Goal: Information Seeking & Learning: Learn about a topic

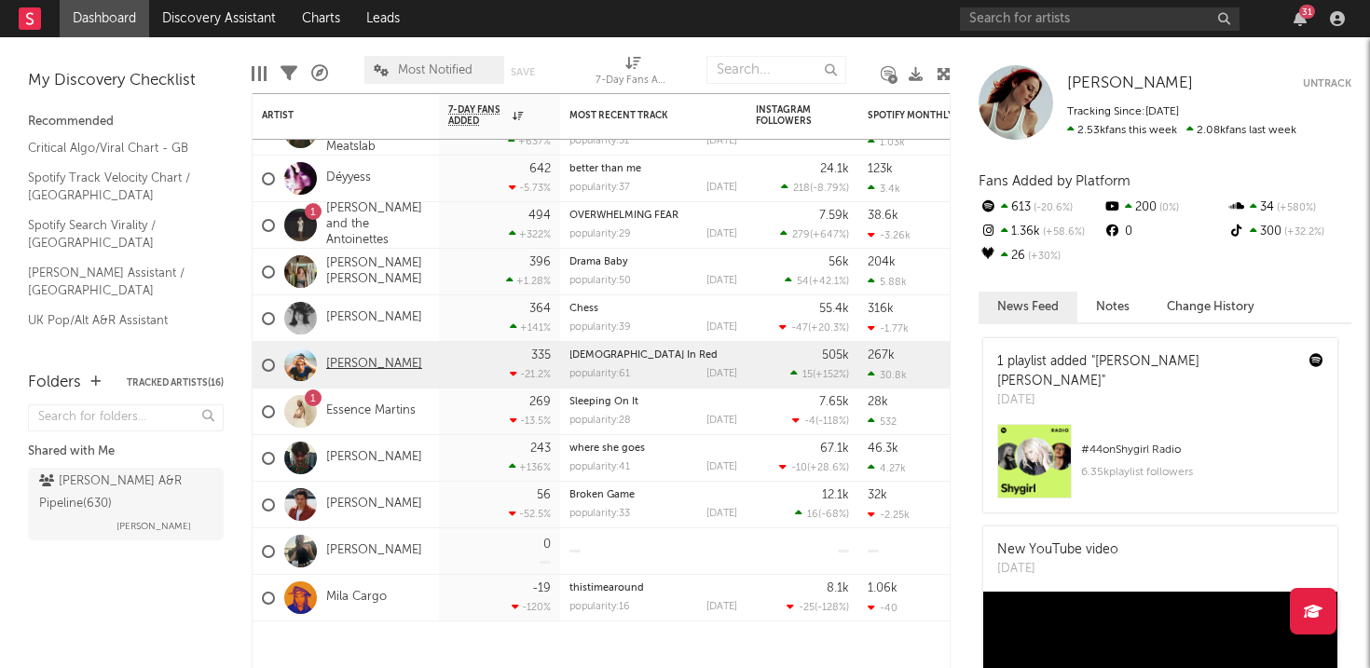
click at [384, 359] on link "[PERSON_NAME]" at bounding box center [374, 365] width 96 height 16
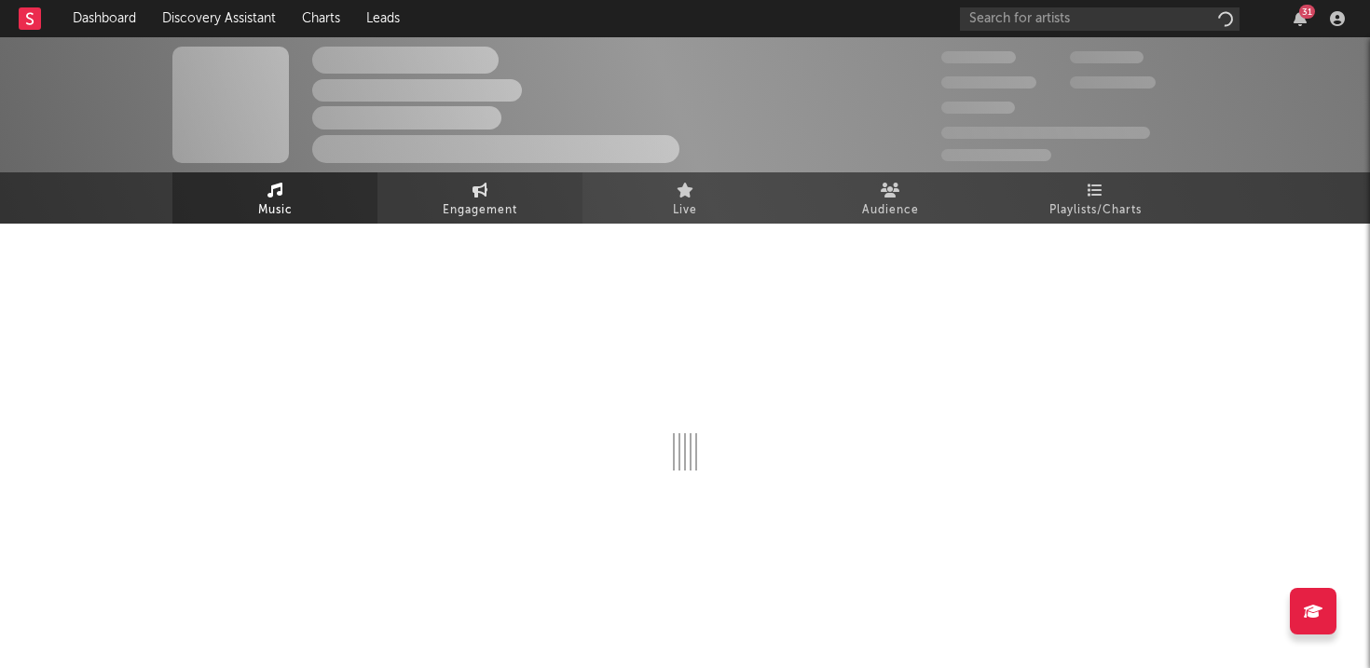
click at [479, 219] on span "Engagement" at bounding box center [480, 210] width 75 height 22
select select "1w"
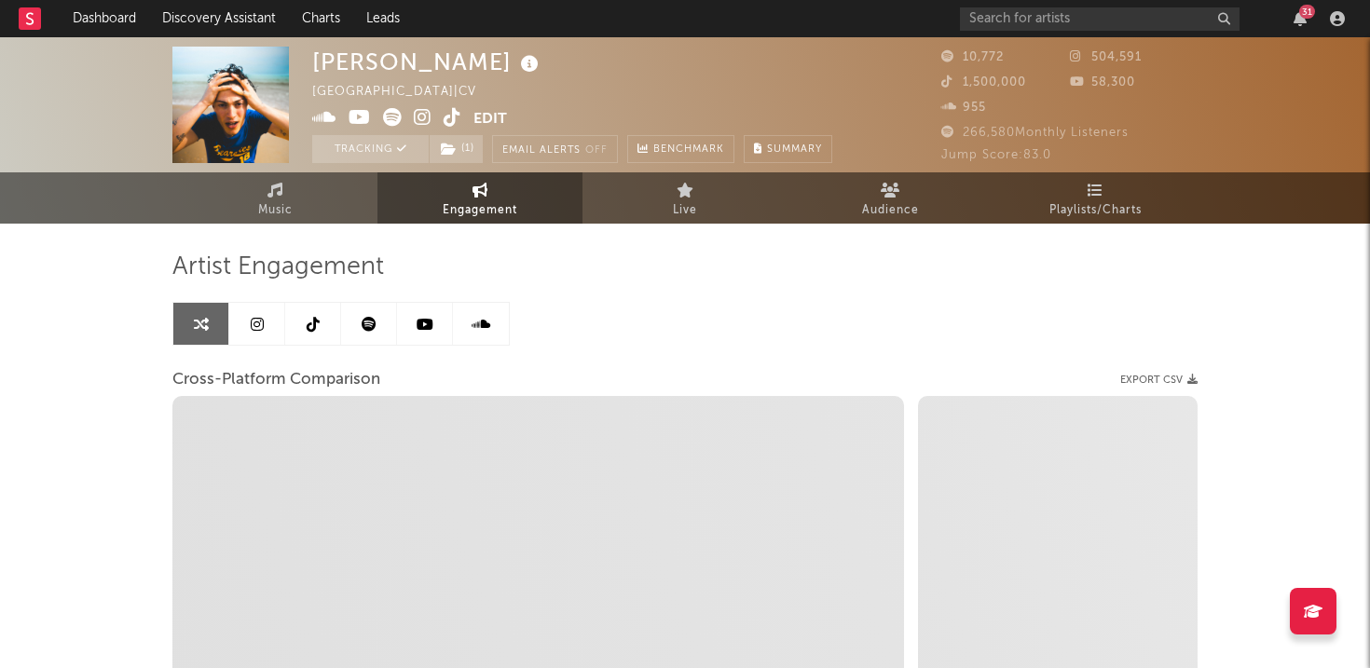
click at [481, 208] on span "Engagement" at bounding box center [480, 210] width 75 height 22
select select "1m"
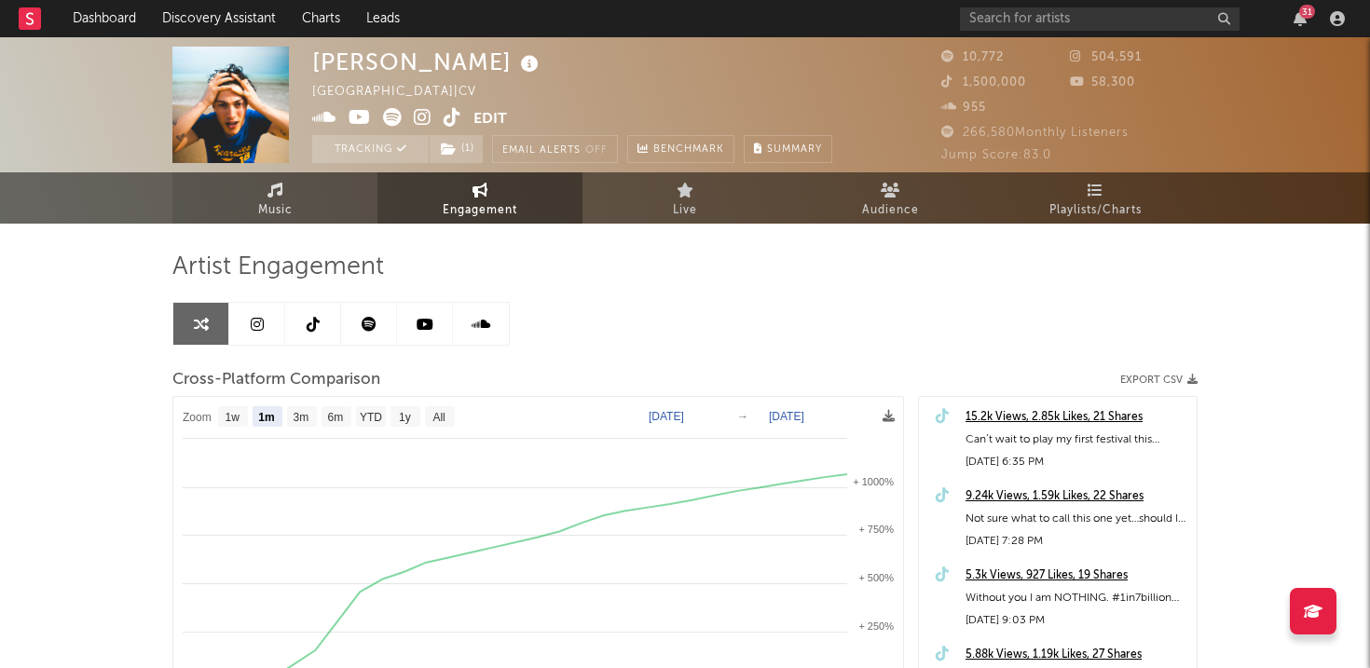
click at [309, 216] on link "Music" at bounding box center [274, 197] width 205 height 51
select select "1w"
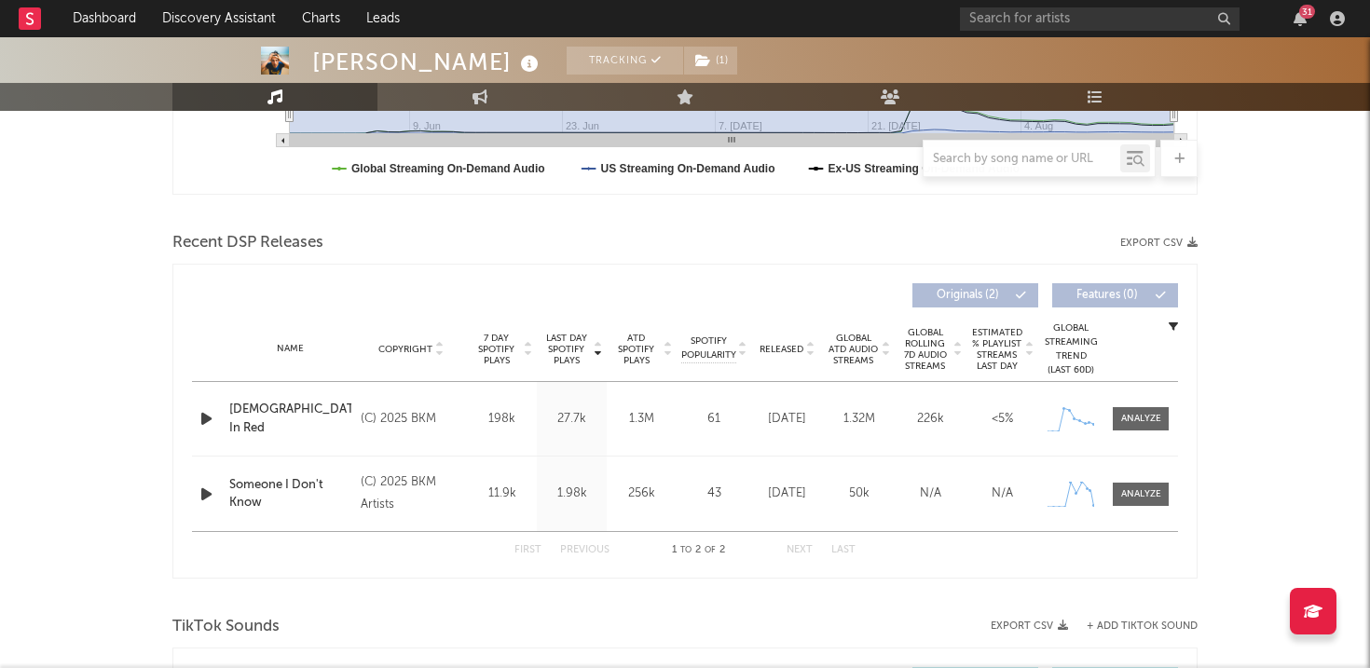
scroll to position [550, 0]
click at [1133, 406] on span at bounding box center [1141, 417] width 56 height 23
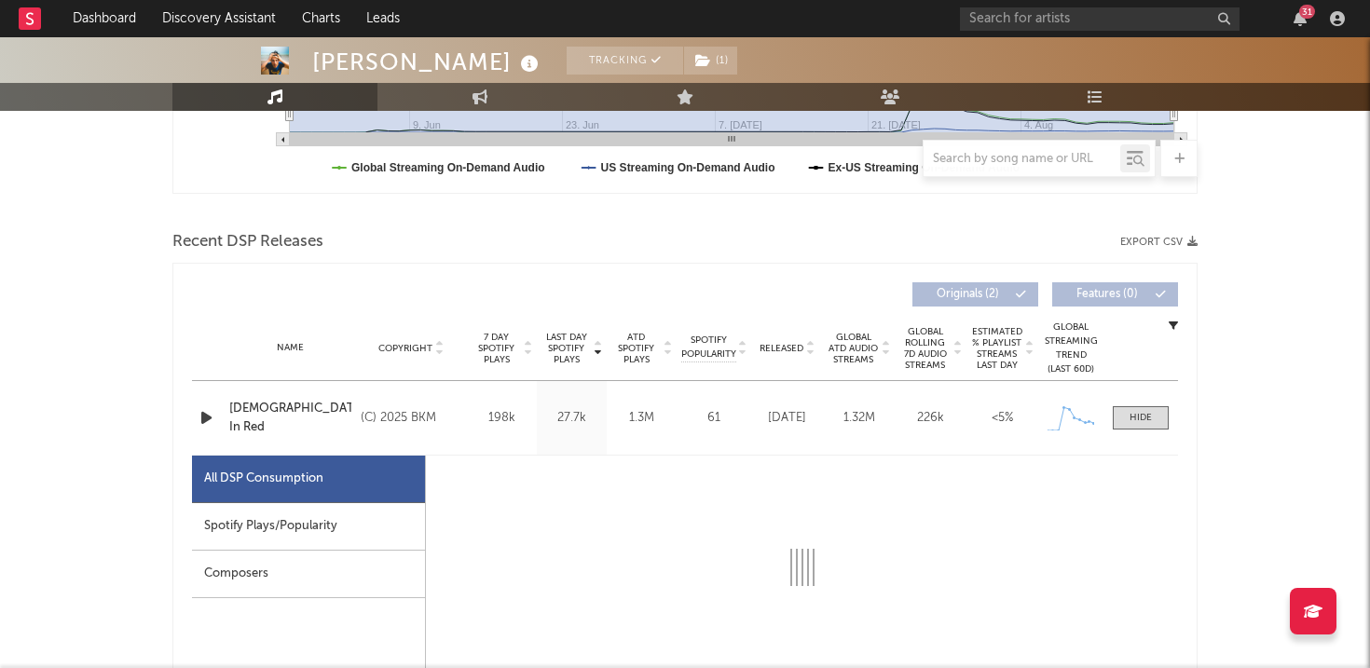
click at [286, 525] on div "Spotify Plays/Popularity" at bounding box center [308, 527] width 233 height 48
select select "1w"
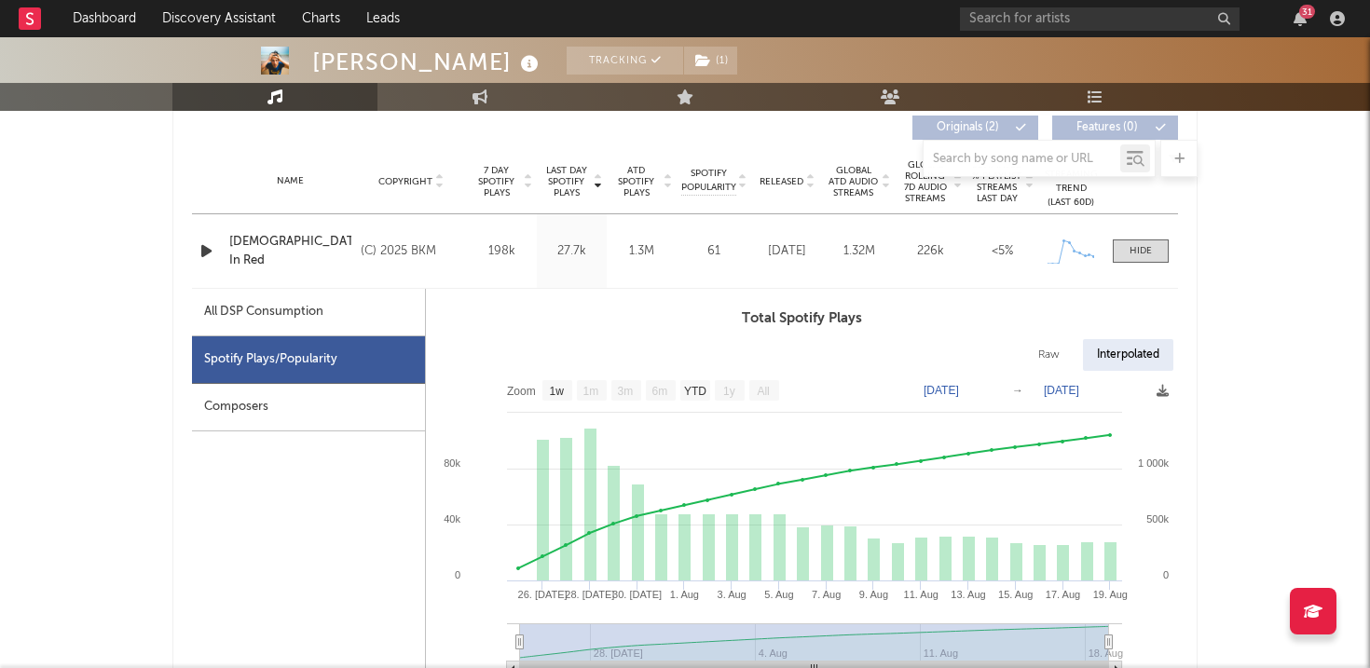
scroll to position [773, 0]
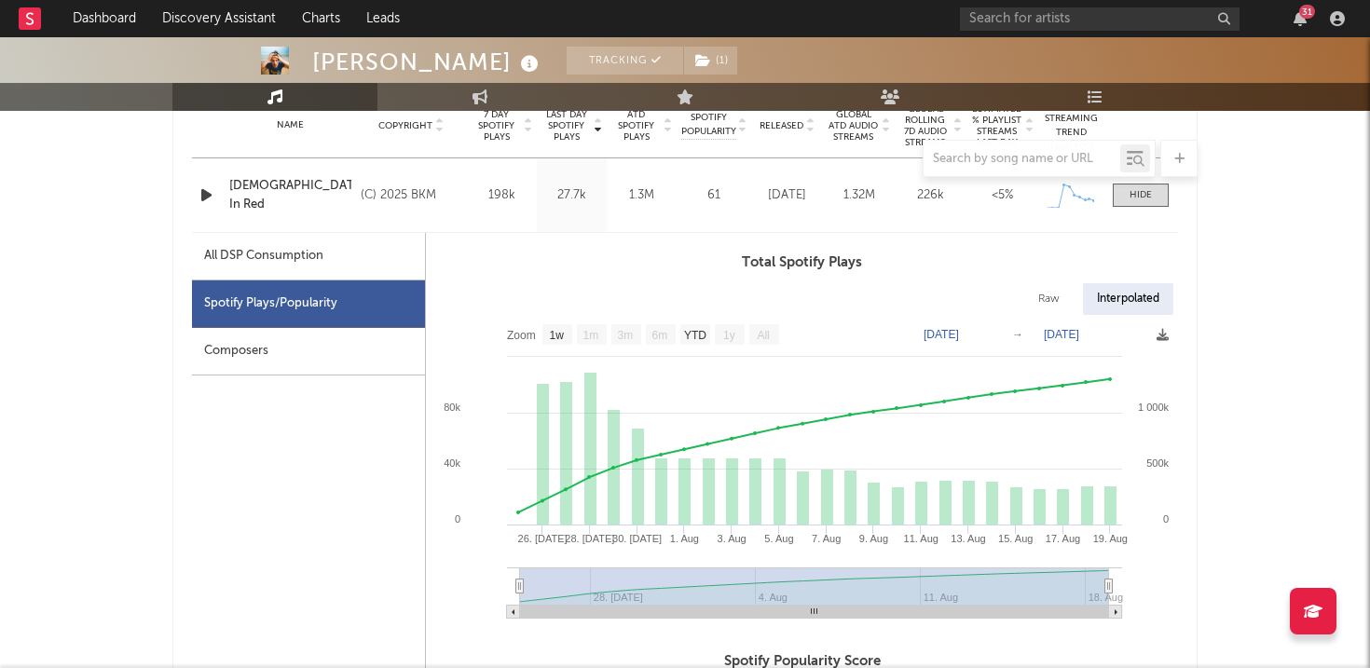
click at [305, 268] on div "All DSP Consumption" at bounding box center [308, 257] width 233 height 48
select select "1w"
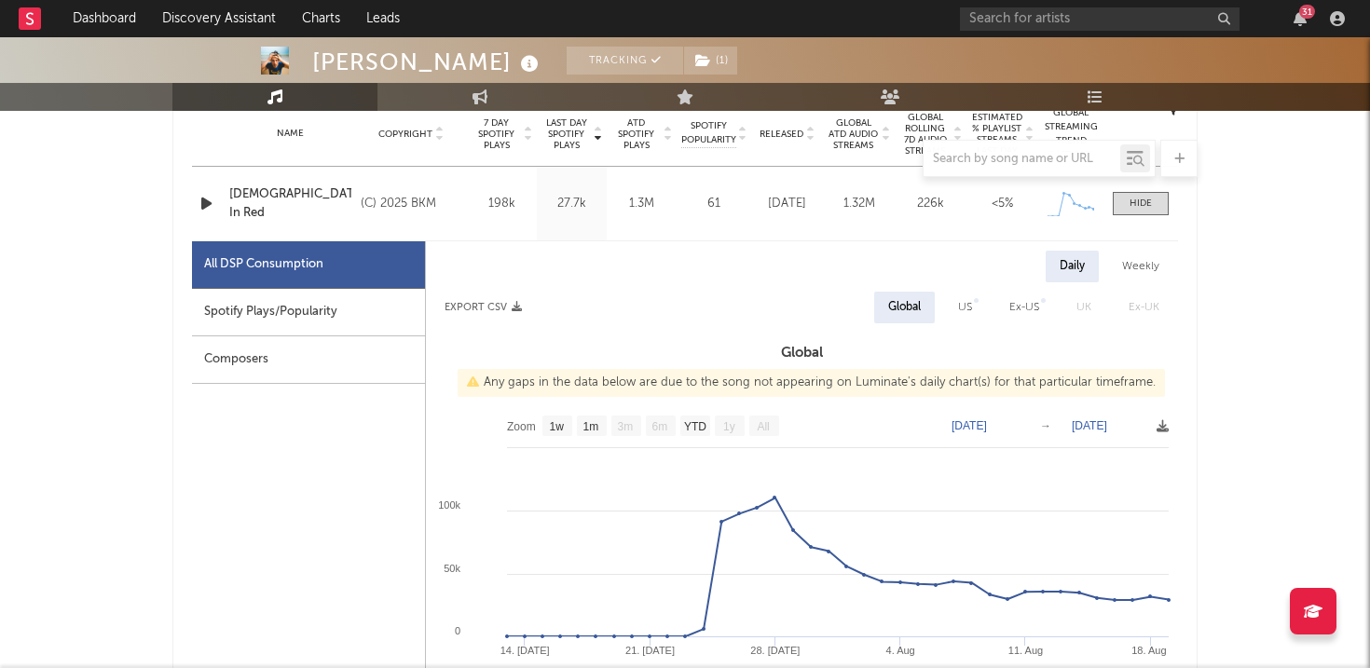
scroll to position [761, 0]
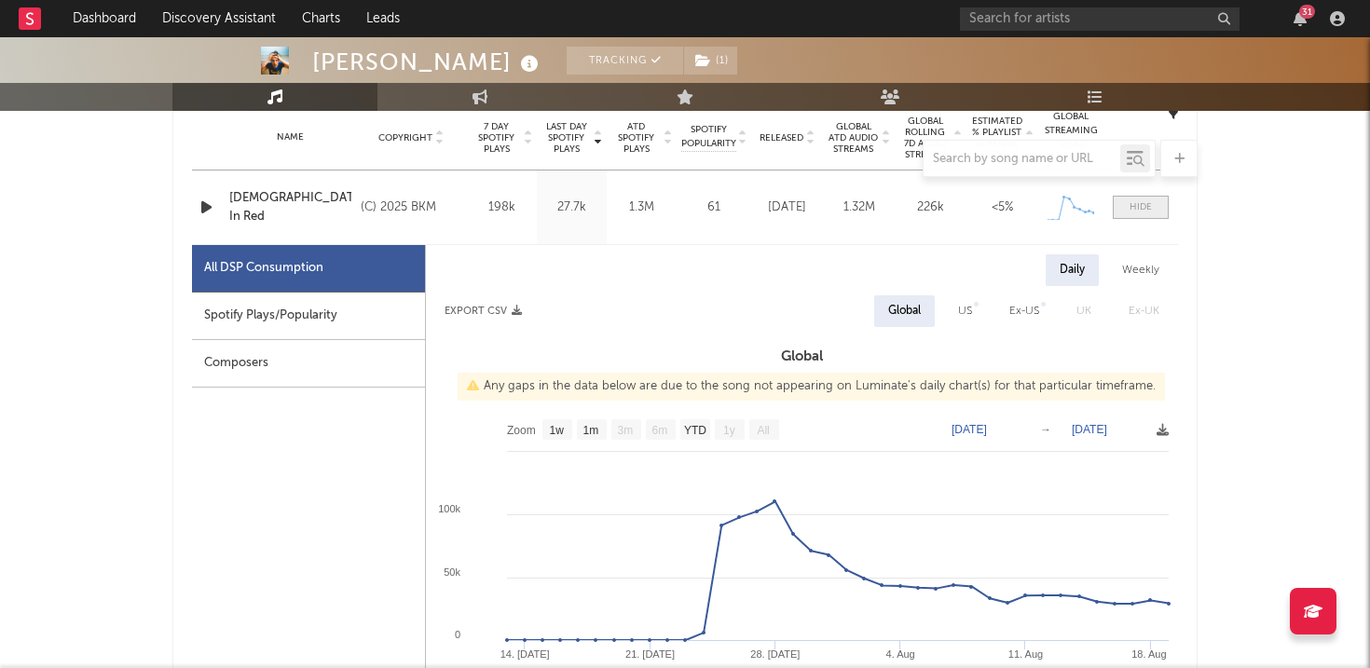
click at [1146, 210] on div at bounding box center [1141, 207] width 22 height 14
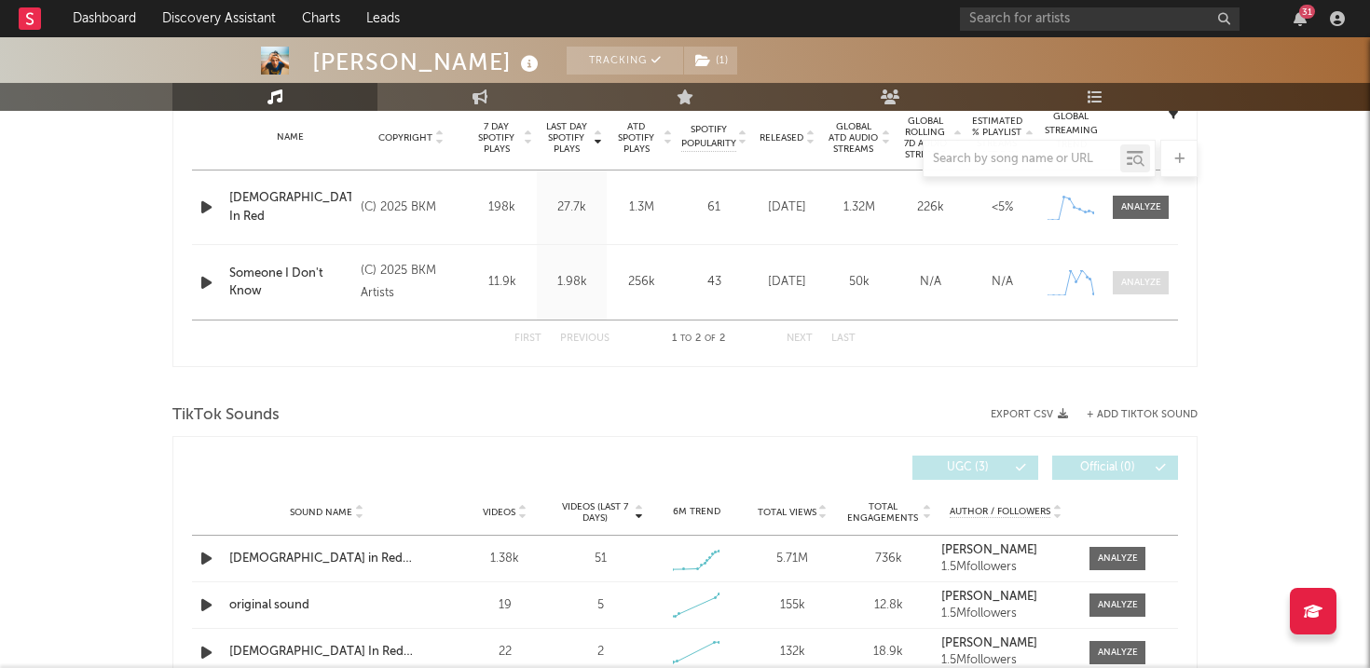
click at [1127, 274] on span at bounding box center [1141, 282] width 56 height 23
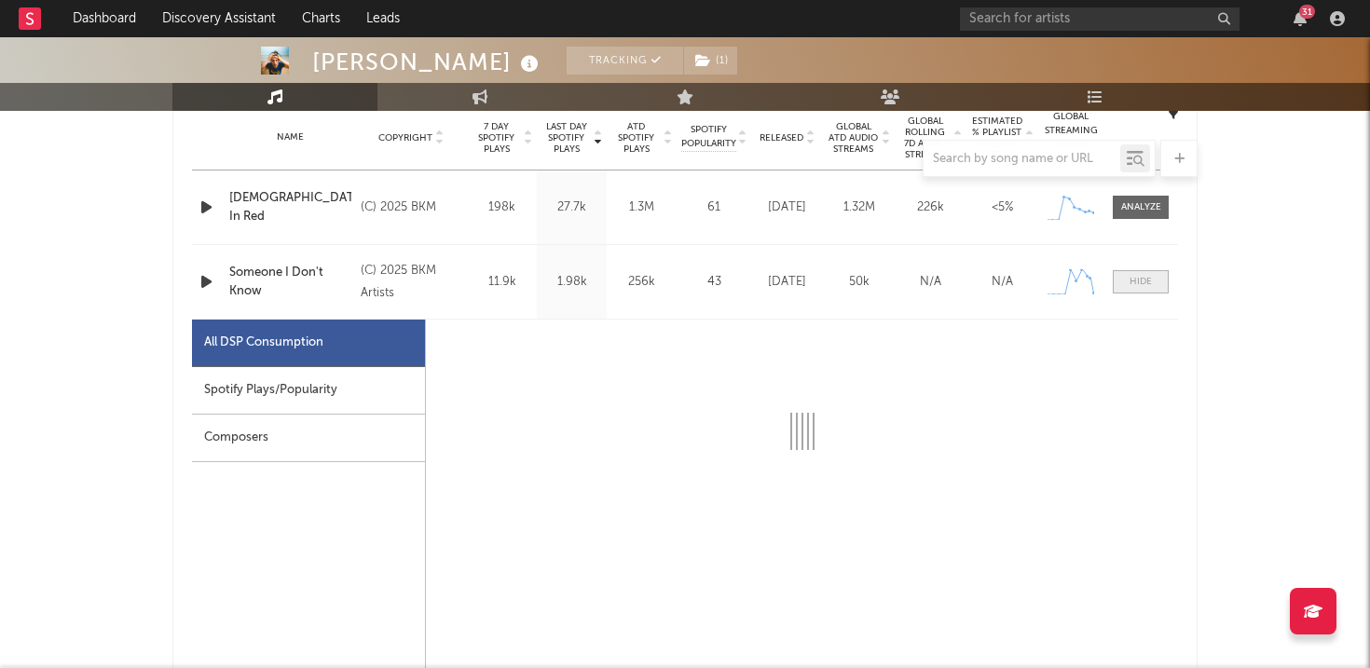
click at [1127, 274] on span at bounding box center [1141, 281] width 56 height 23
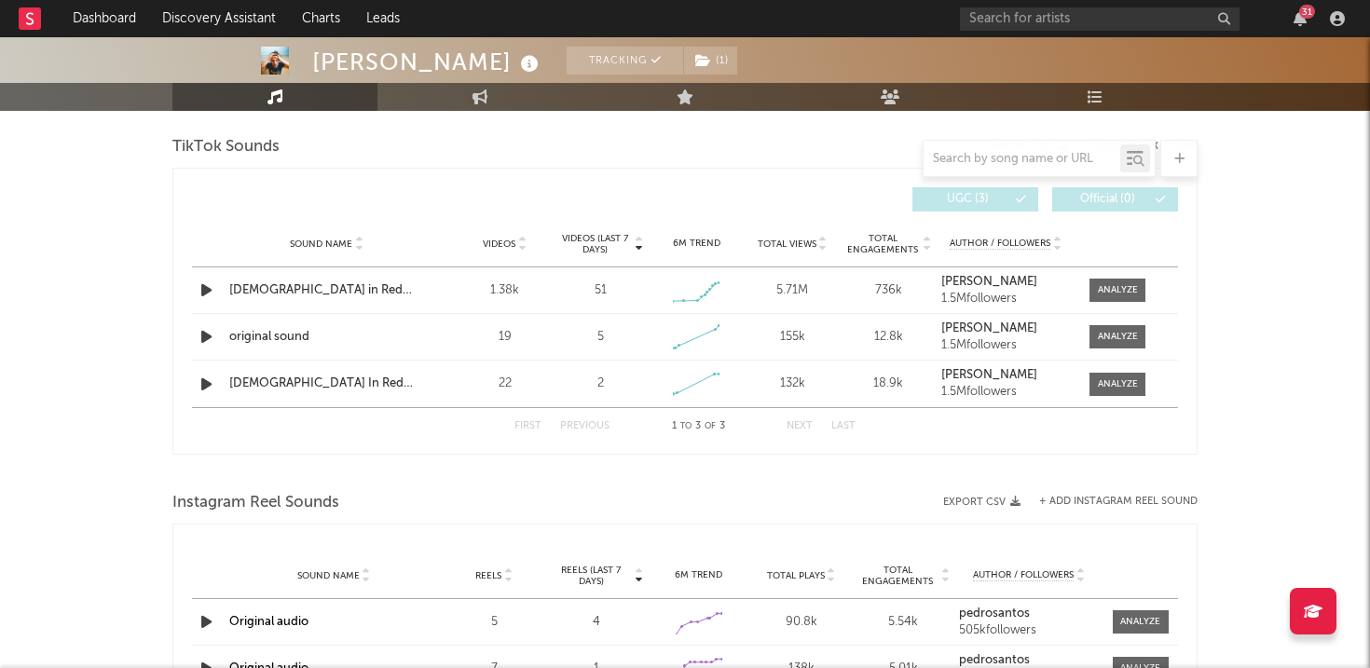
scroll to position [1043, 0]
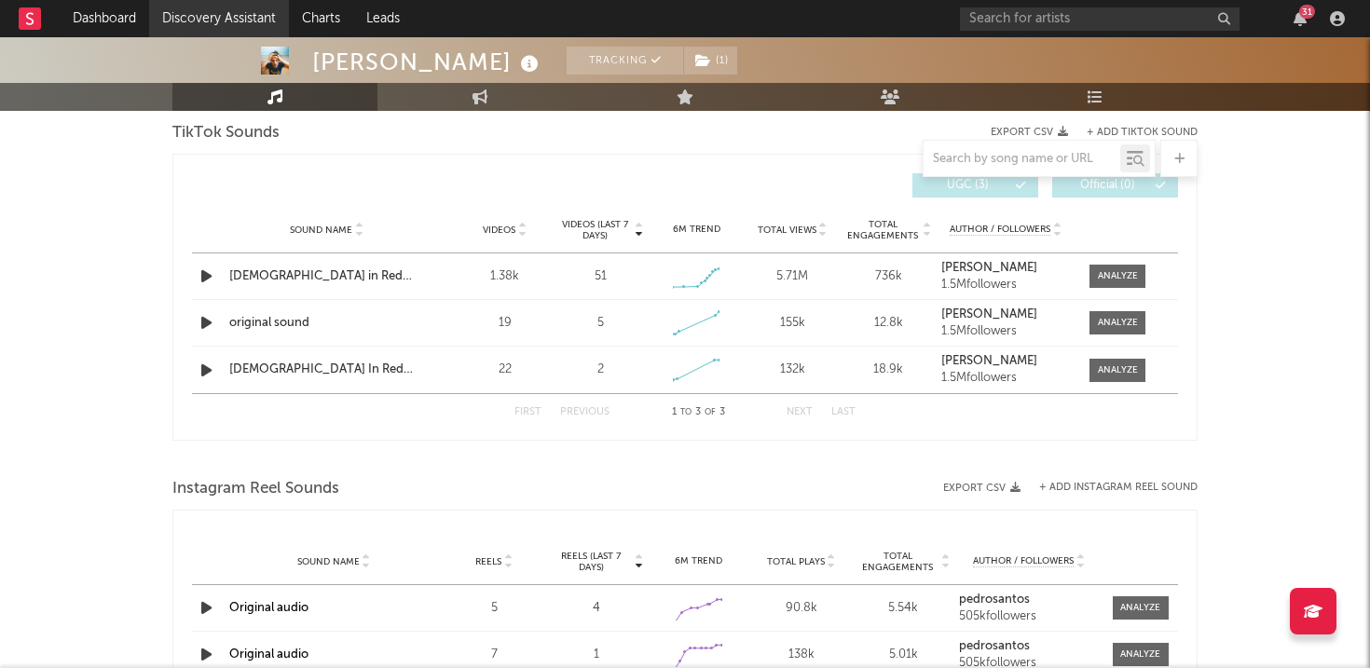
click at [180, 19] on link "Discovery Assistant" at bounding box center [219, 18] width 140 height 37
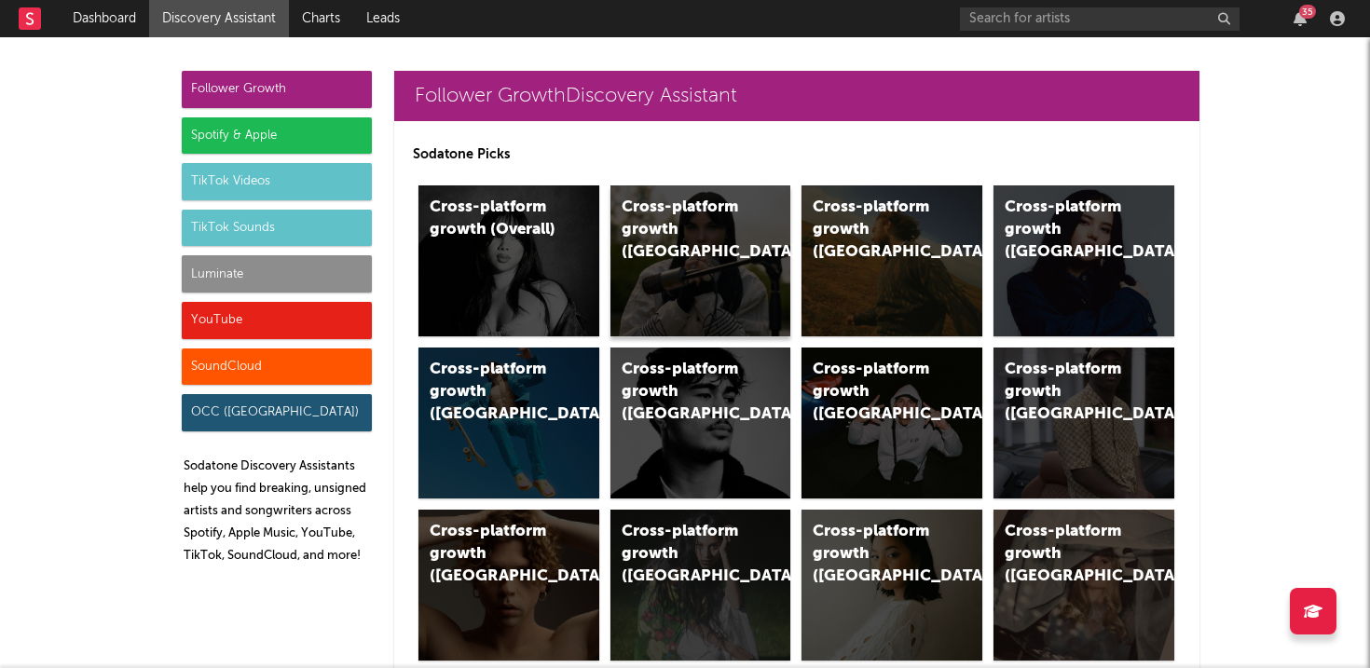
click at [698, 263] on div "Cross-platform growth ([GEOGRAPHIC_DATA])" at bounding box center [700, 260] width 181 height 151
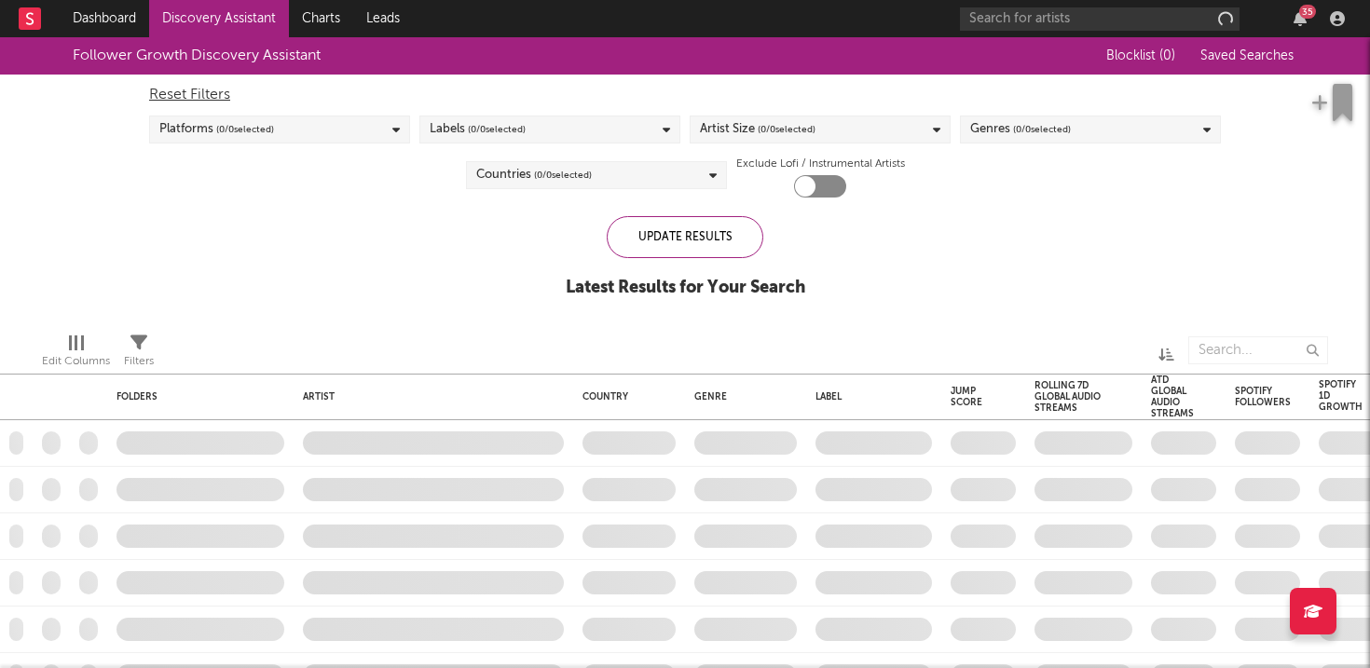
checkbox input "true"
